Goal: Go to known website: Go to known website

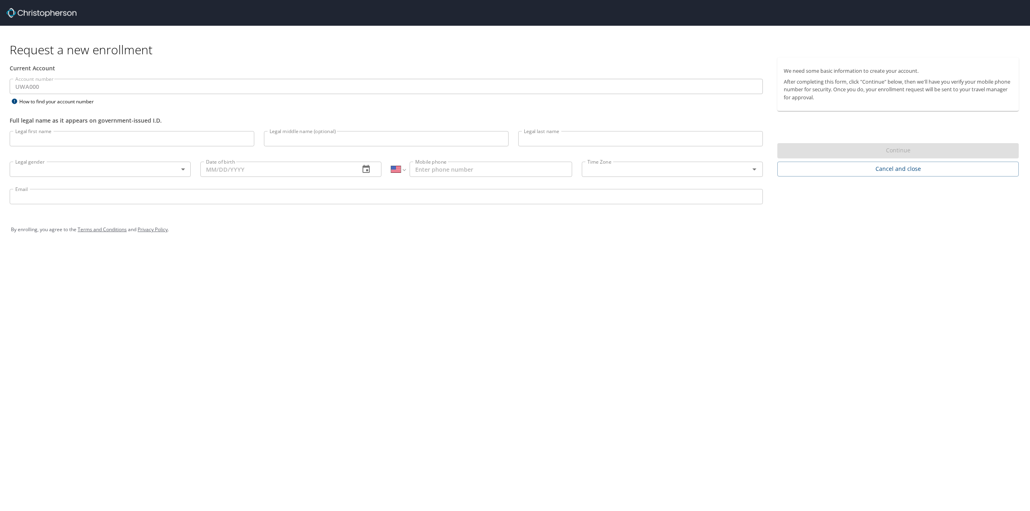
select select "US"
click at [53, 19] on div at bounding box center [517, 13] width 1023 height 26
click at [59, 13] on img at bounding box center [41, 13] width 70 height 10
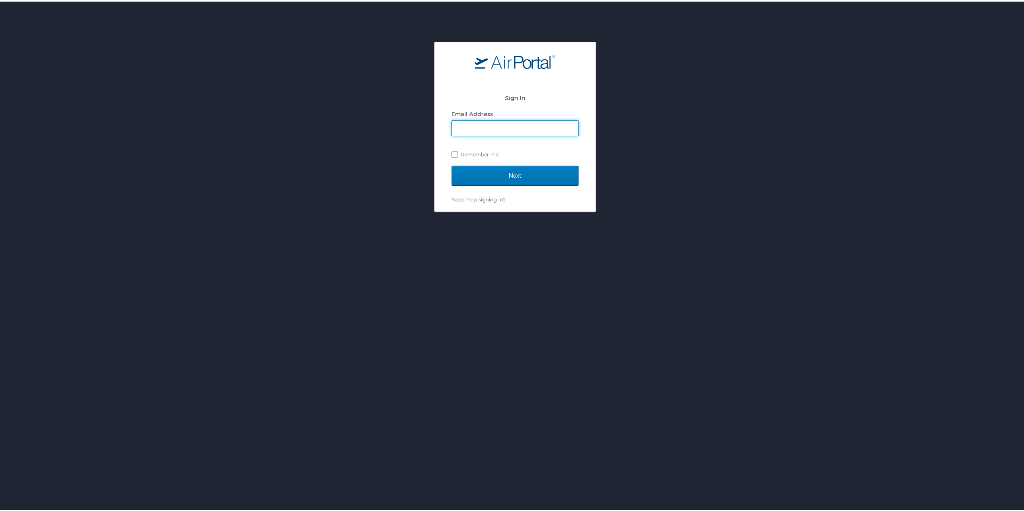
click at [521, 128] on input "Email Address" at bounding box center [515, 126] width 126 height 15
type input "kkbains@uw.edu"
click at [531, 176] on input "Next" at bounding box center [514, 174] width 127 height 20
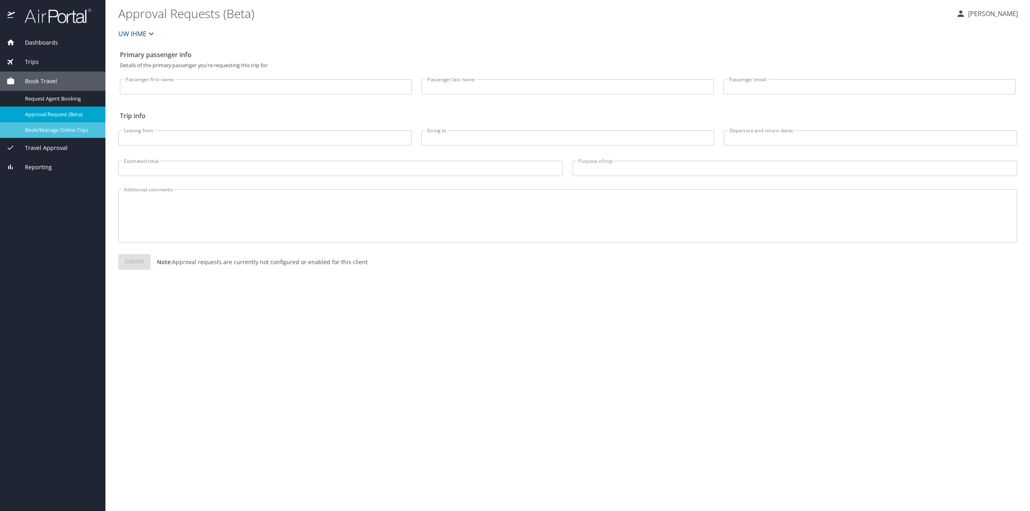
click at [41, 134] on div "Book/Manage Online Trips" at bounding box center [52, 129] width 92 height 9
